Goal: Task Accomplishment & Management: Manage account settings

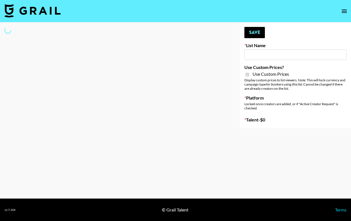
type input "Whallpro"
checkbox input "true"
select select "Brand"
type input "Skincare Opp - [GEOGRAPHIC_DATA]"
checkbox input "true"
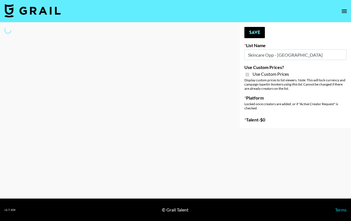
select select "Brand"
type input "G4free"
checkbox input "true"
select select "Brand"
